Goal: Check status: Check status

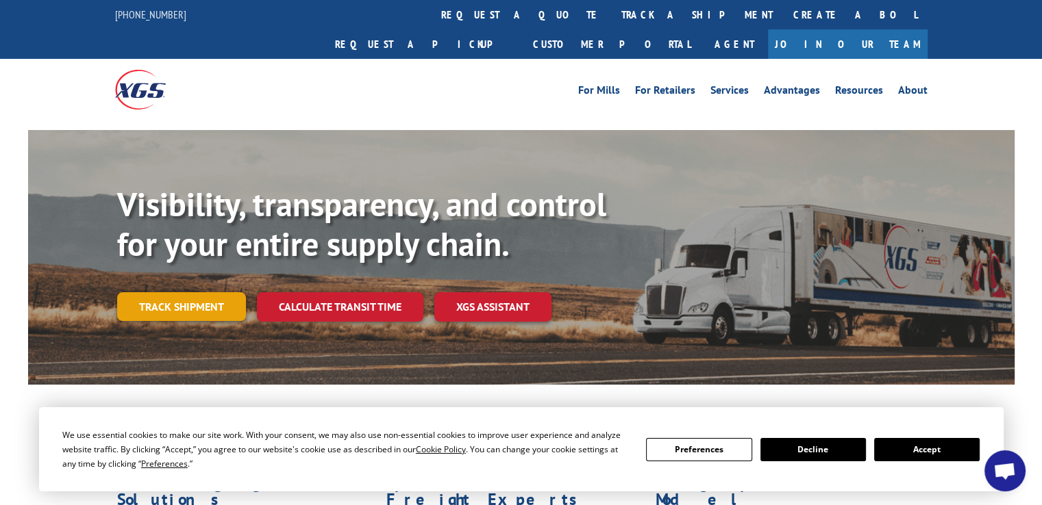
click at [175, 292] on link "Track shipment" at bounding box center [181, 306] width 129 height 29
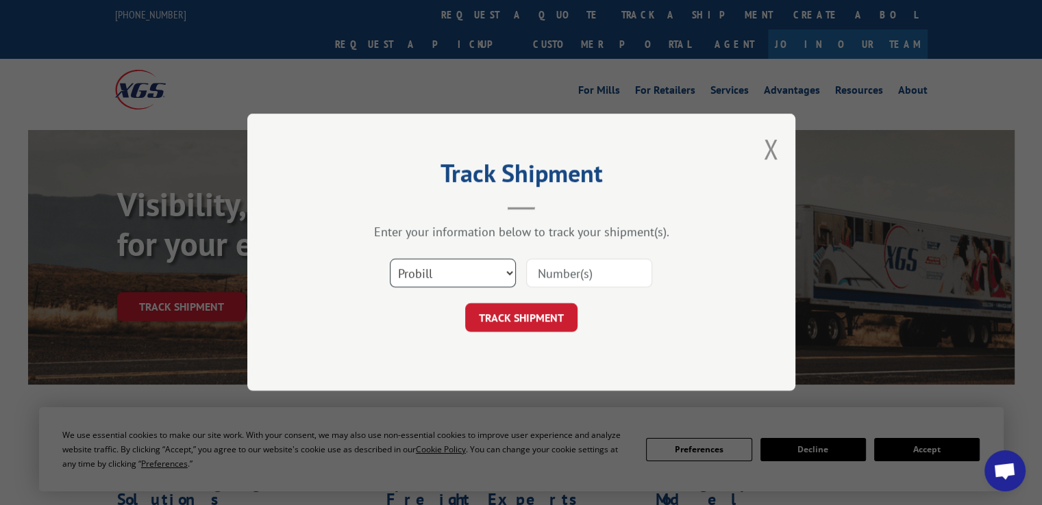
click at [507, 272] on select "Select category... Probill BOL PO" at bounding box center [453, 274] width 126 height 29
select select "bol"
click at [390, 260] on select "Select category... Probill BOL PO" at bounding box center [453, 274] width 126 height 29
click at [577, 277] on input at bounding box center [589, 274] width 126 height 29
type input "7001168"
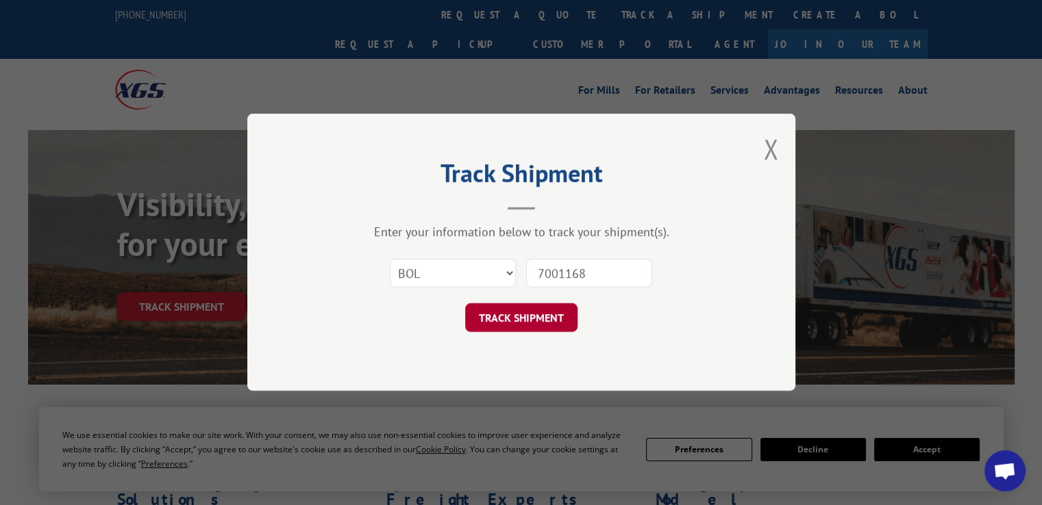
click at [529, 316] on button "TRACK SHIPMENT" at bounding box center [521, 318] width 112 height 29
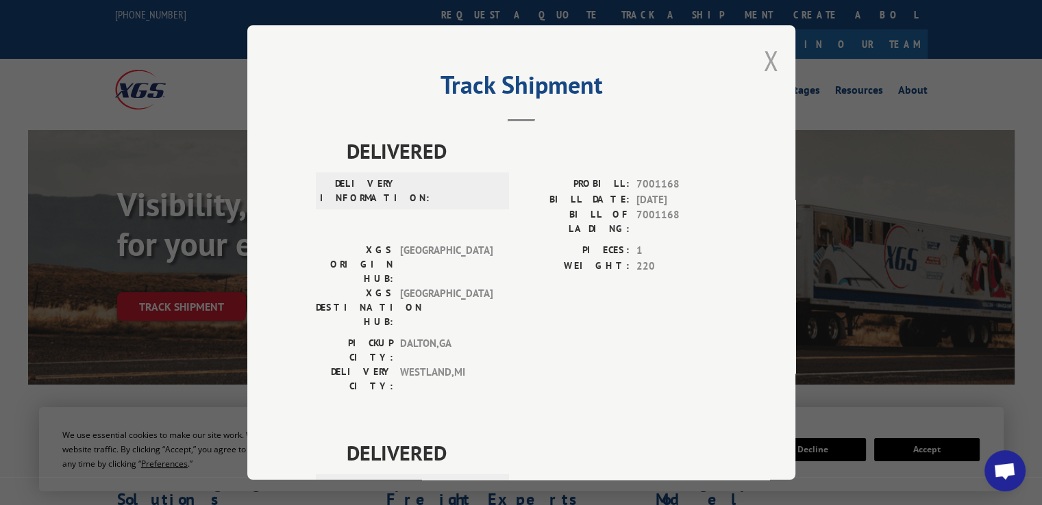
click at [769, 54] on button "Close modal" at bounding box center [770, 60] width 15 height 36
